Goal: Transaction & Acquisition: Purchase product/service

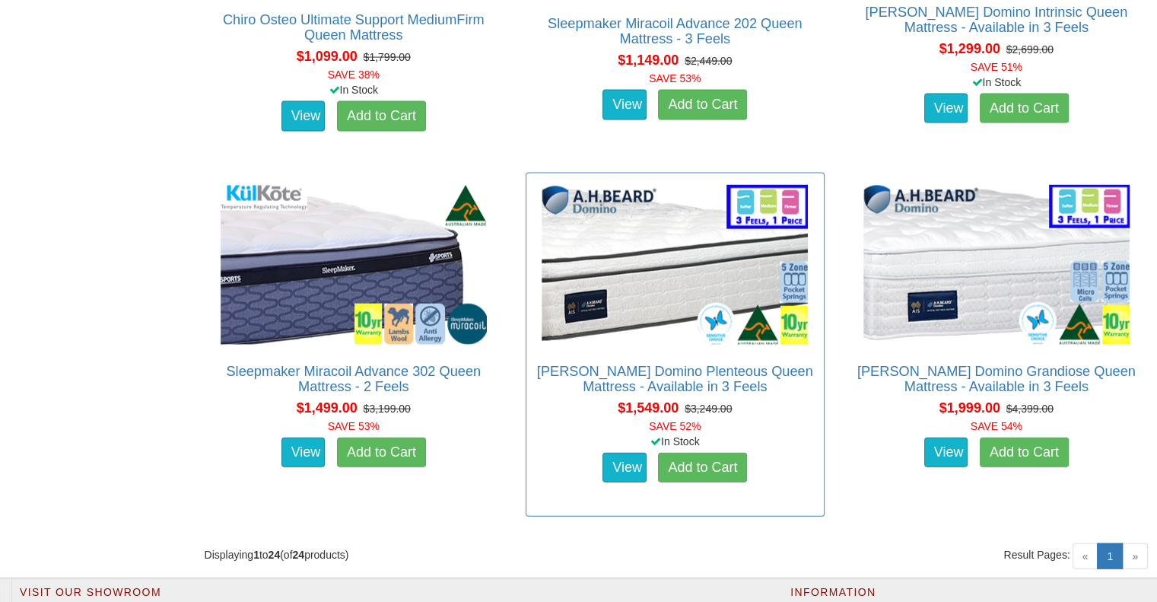
scroll to position [3348, 0]
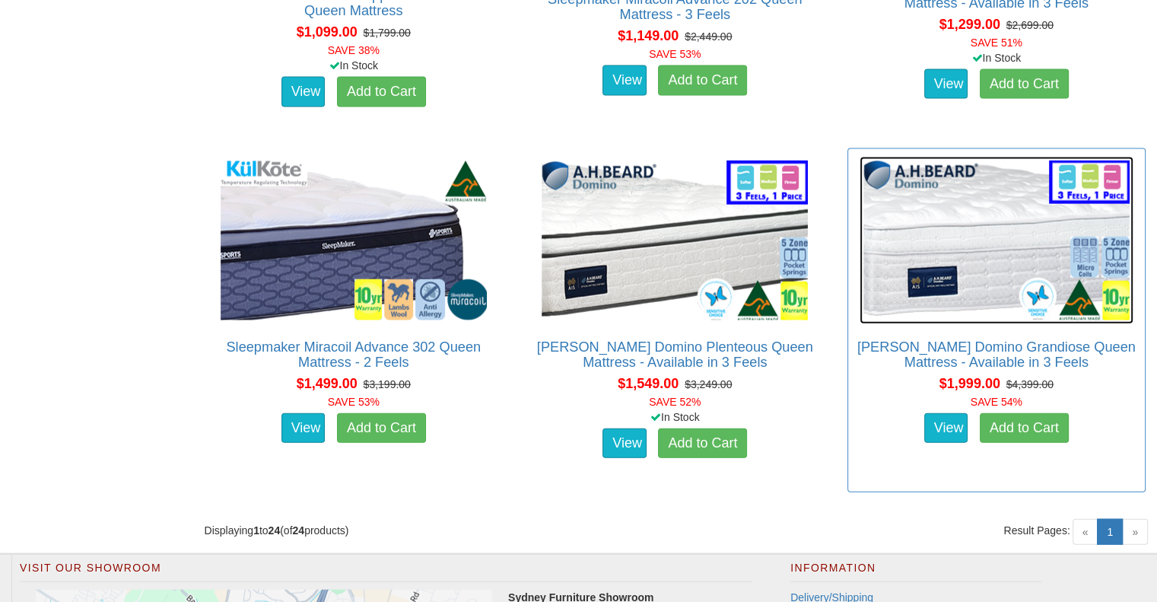
click at [940, 243] on img at bounding box center [997, 240] width 274 height 167
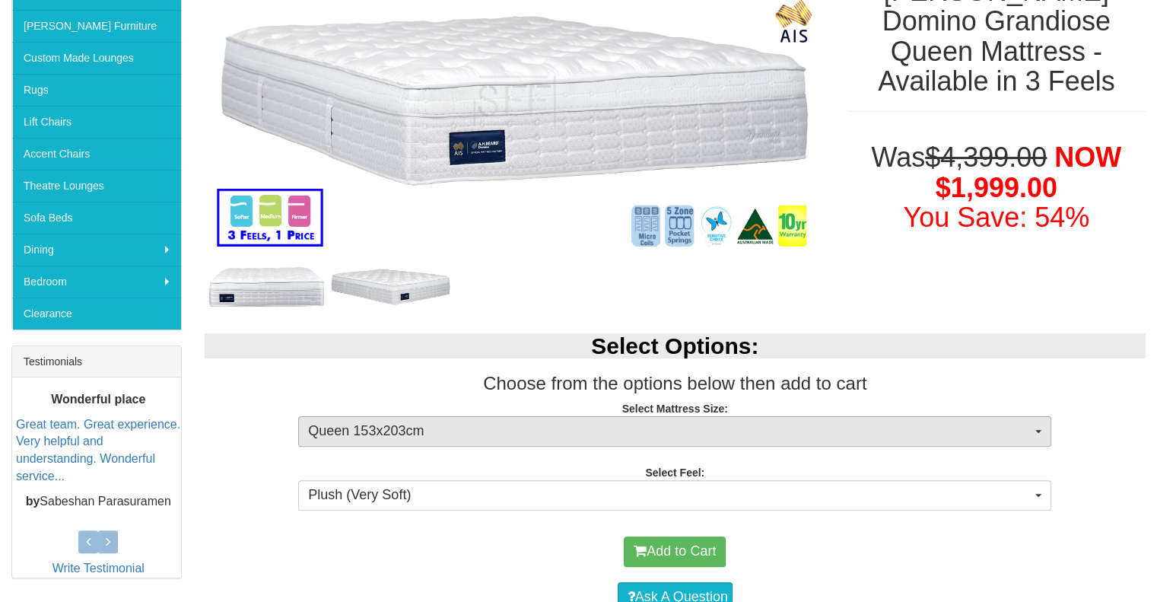
scroll to position [304, 0]
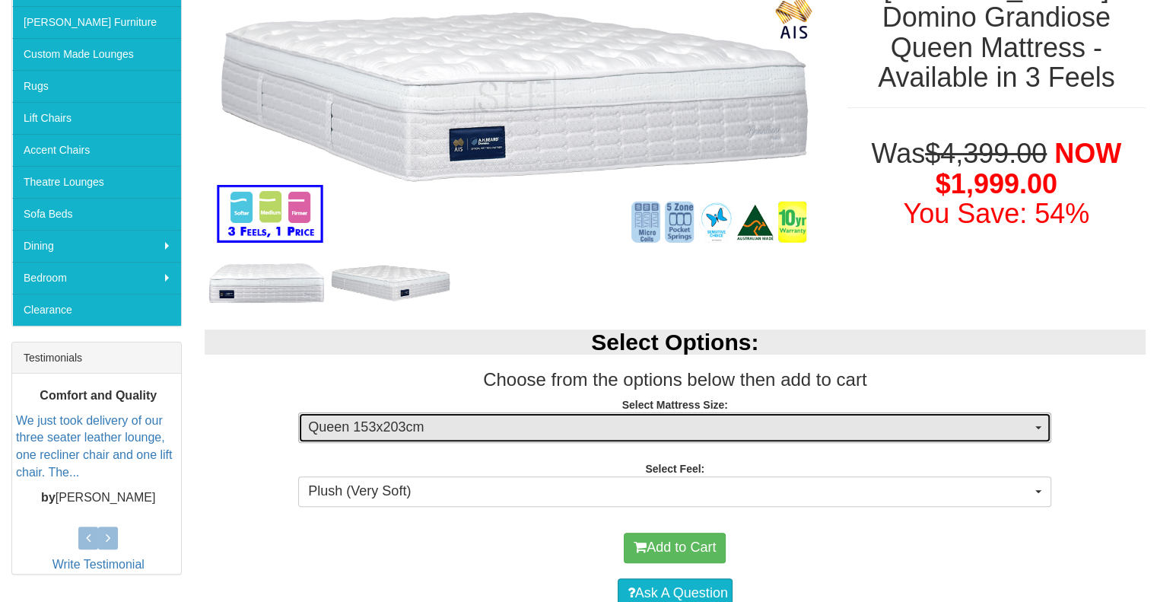
click at [762, 427] on span "Queen 153x203cm" at bounding box center [670, 428] width 724 height 20
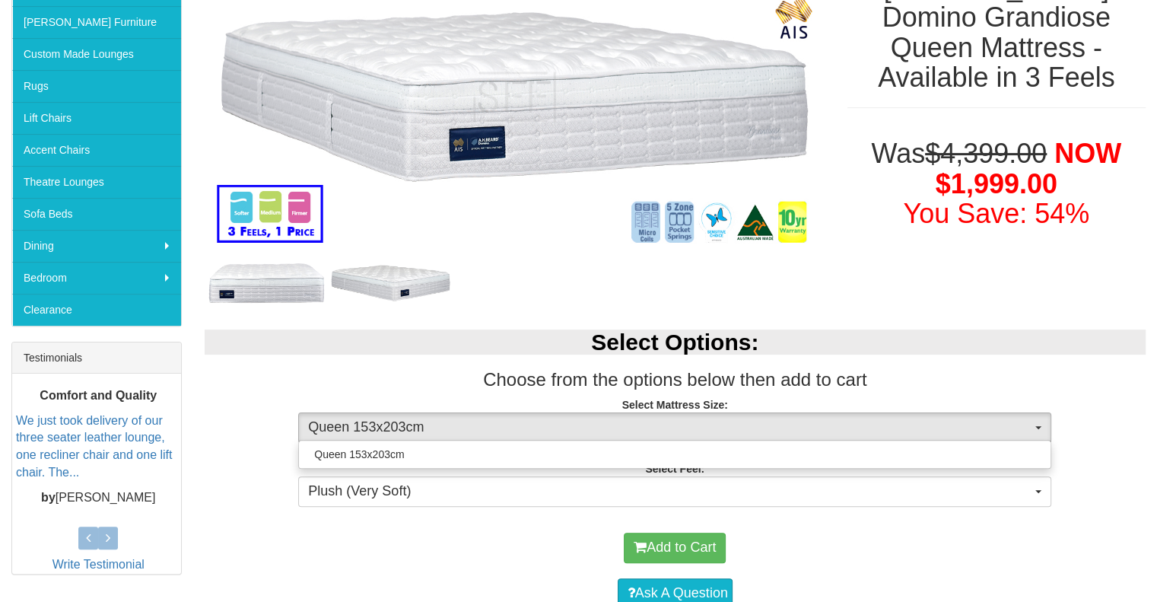
click at [414, 371] on h3 "Choose from the options below then add to cart" at bounding box center [676, 380] width 942 height 20
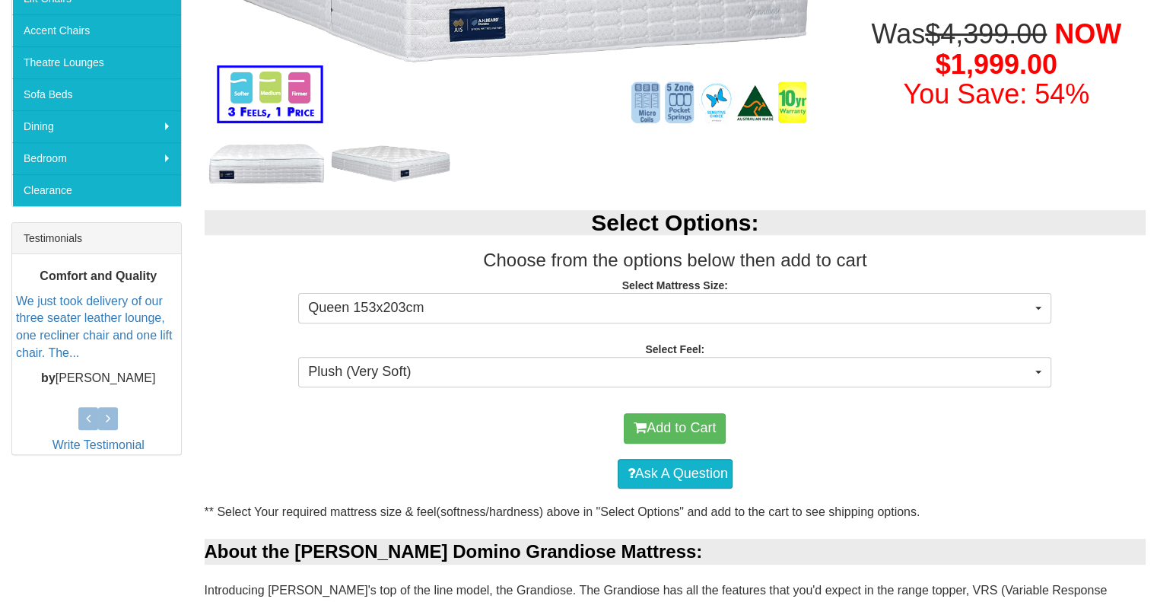
scroll to position [457, 0]
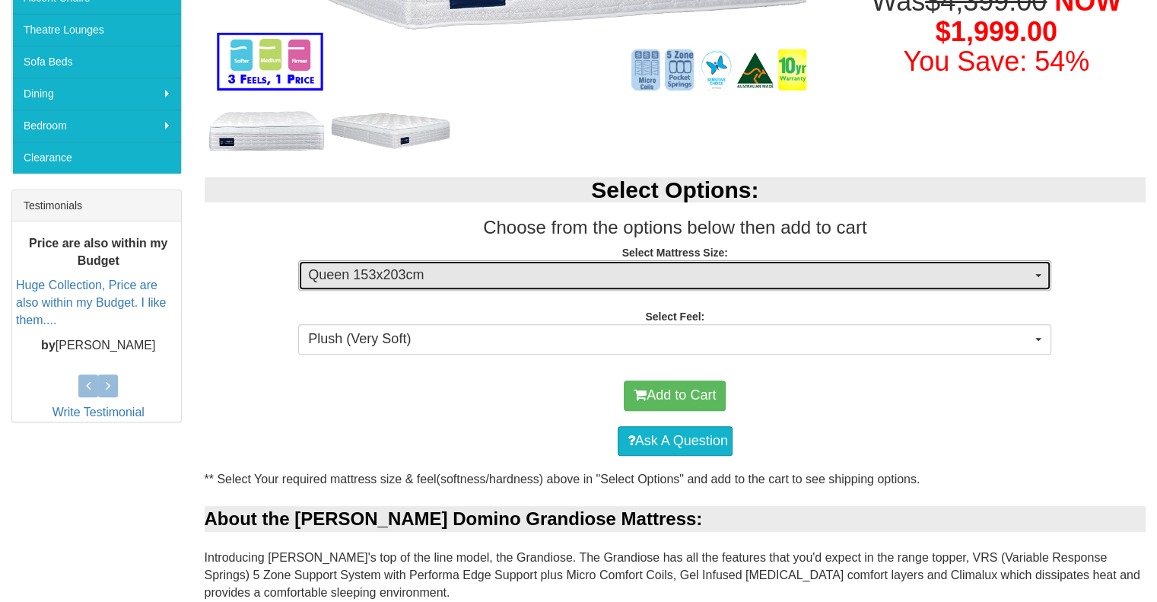
click at [577, 272] on span "Queen 153x203cm" at bounding box center [670, 276] width 724 height 20
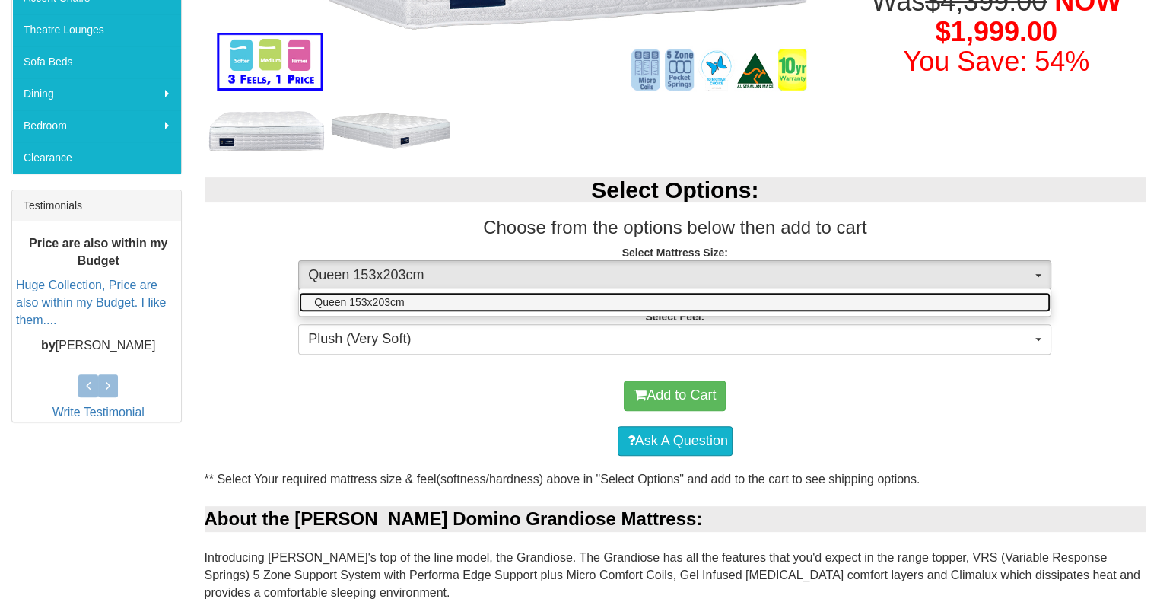
scroll to position [533, 0]
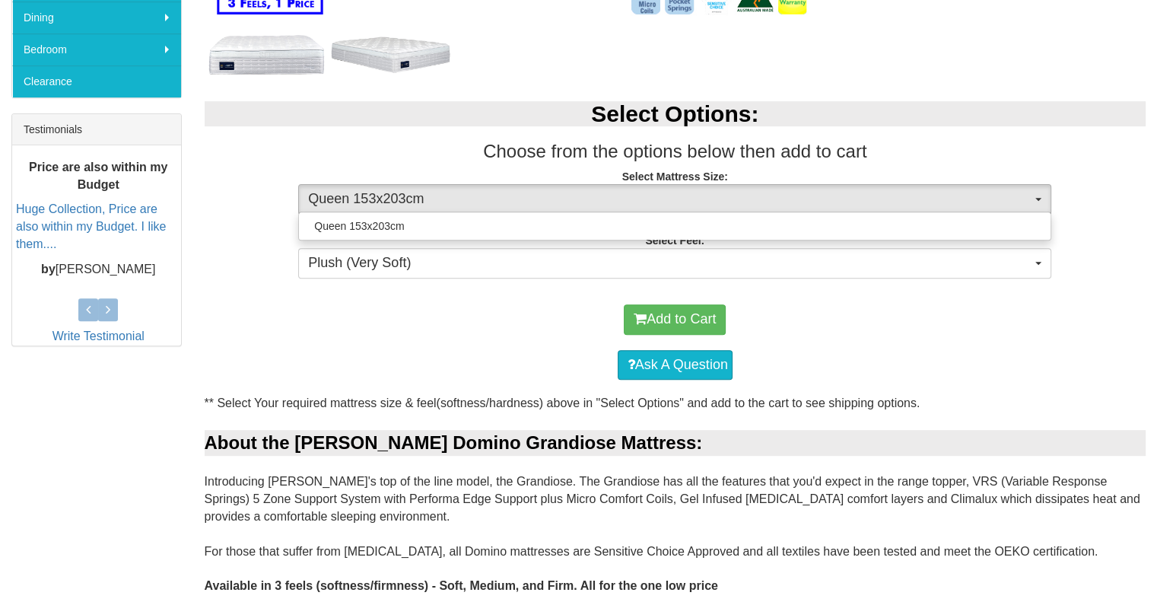
click at [450, 332] on div "Add to Cart" at bounding box center [675, 320] width 927 height 46
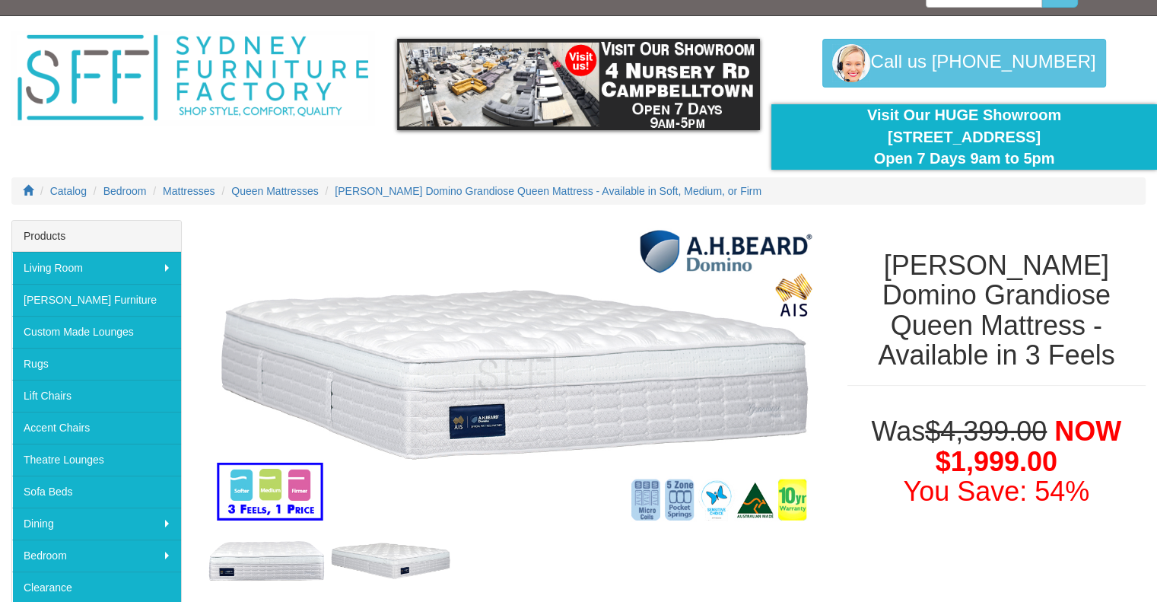
scroll to position [0, 0]
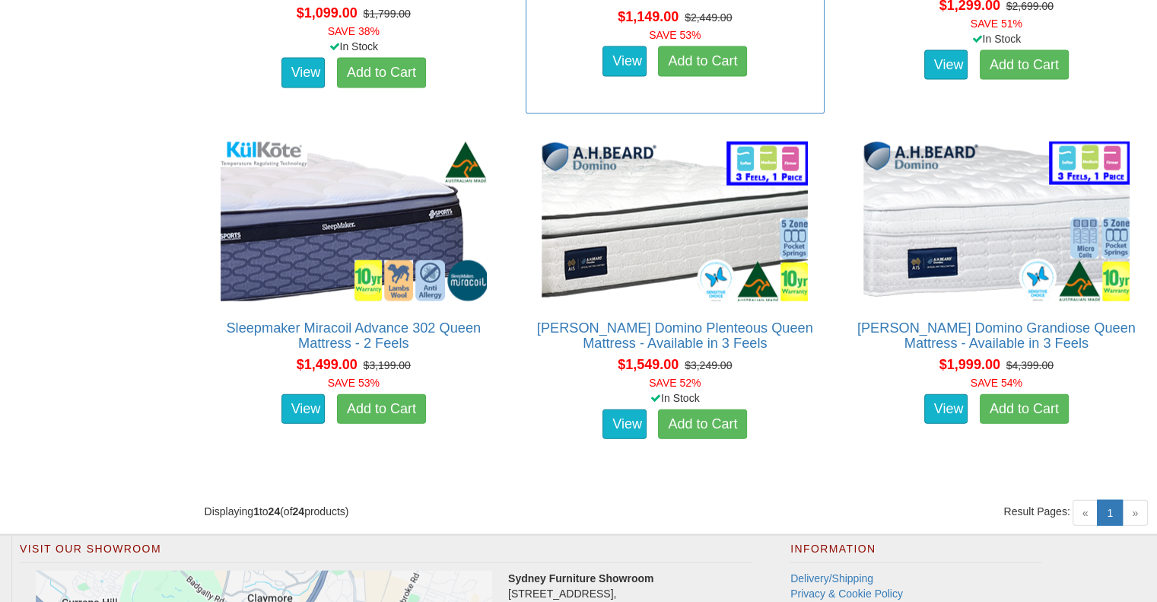
scroll to position [3580, 0]
